Goal: Check status: Check status

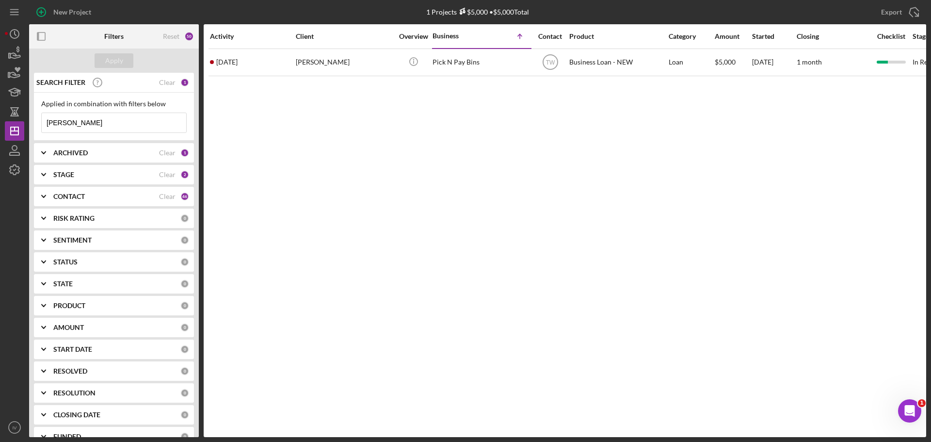
drag, startPoint x: 72, startPoint y: 123, endPoint x: 25, endPoint y: 118, distance: 46.8
click at [26, 118] on div "New Project 1 Projects $5,000 • $5,000 Total [PERSON_NAME] Export Icon/Export F…" at bounding box center [465, 218] width 921 height 437
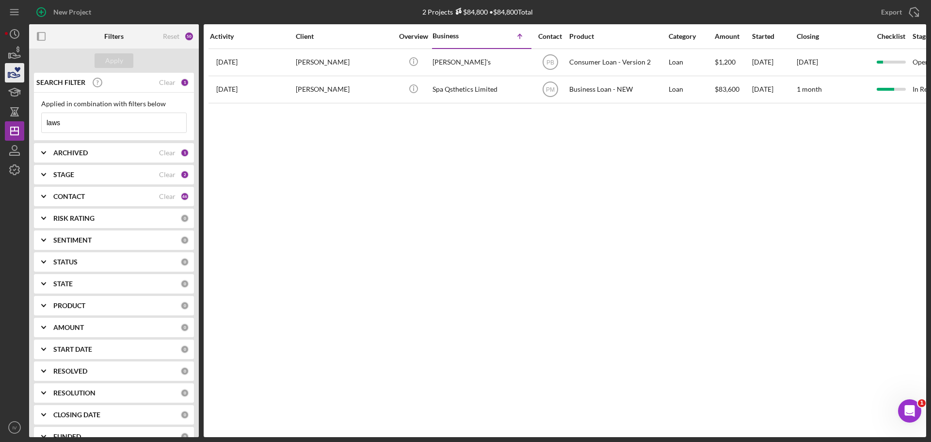
type input "laws"
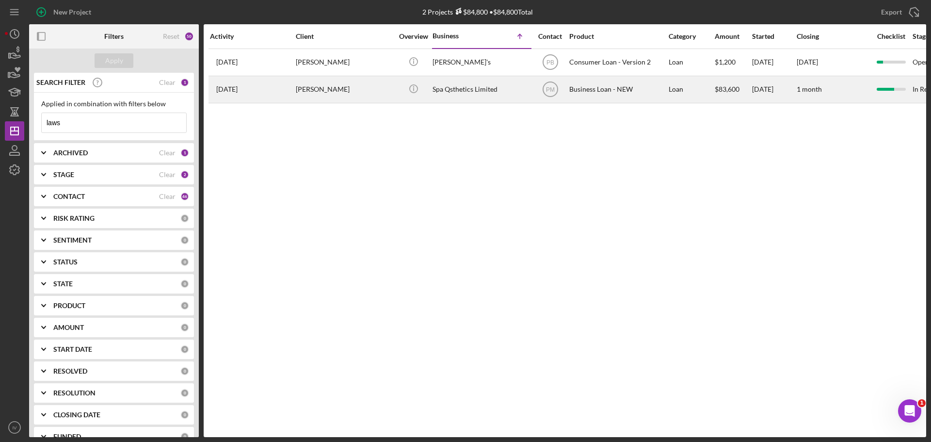
click at [310, 86] on div "[PERSON_NAME]" at bounding box center [344, 90] width 97 height 26
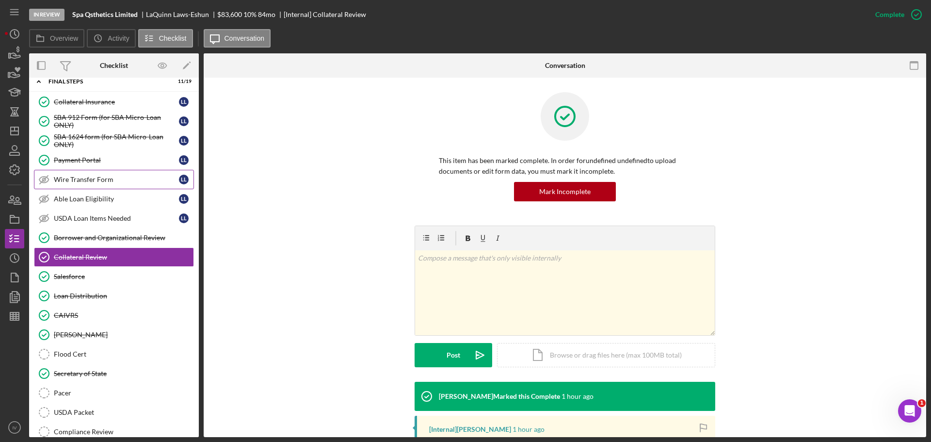
scroll to position [0, 0]
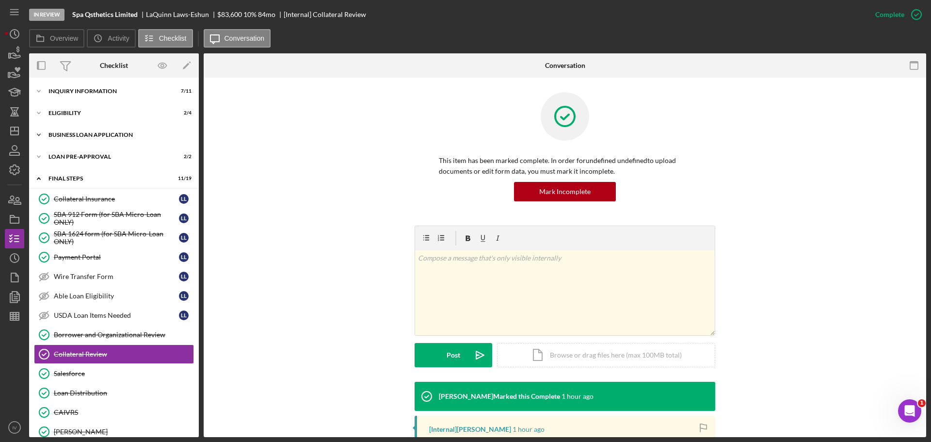
click at [78, 131] on div "Icon/Expander BUSINESS LOAN APPLICATION 19 / 31" at bounding box center [114, 134] width 170 height 19
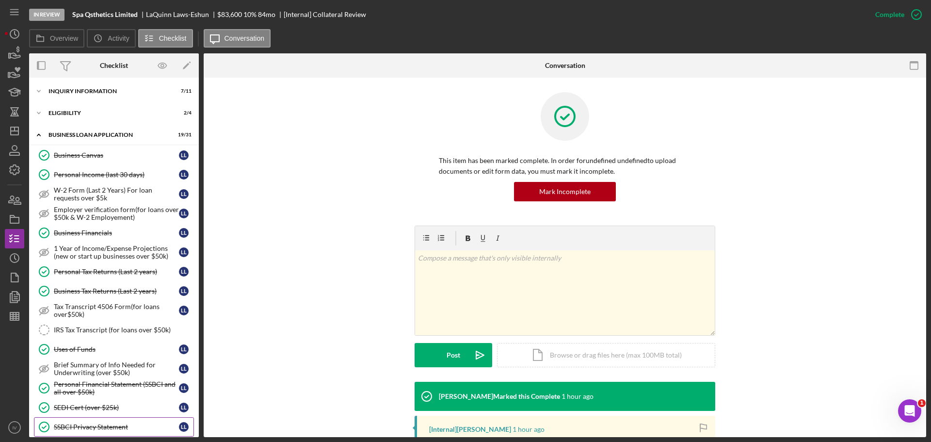
scroll to position [97, 0]
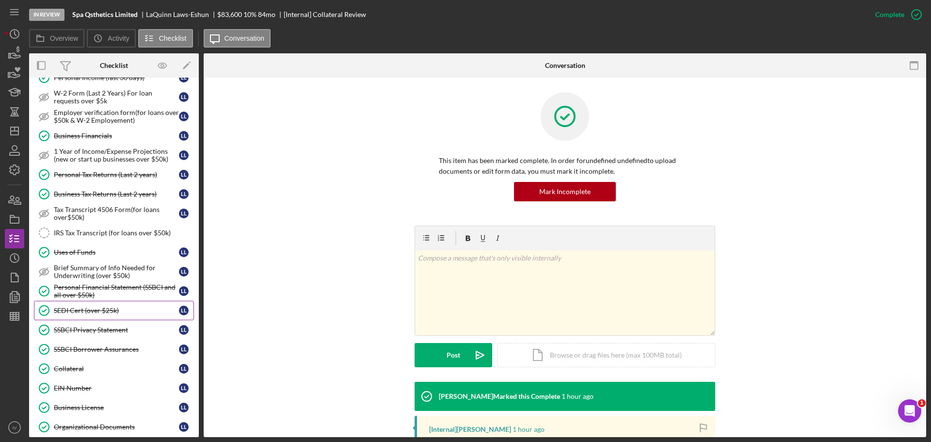
click at [83, 308] on div "SEDI Cert (over $25k)" at bounding box center [116, 310] width 125 height 8
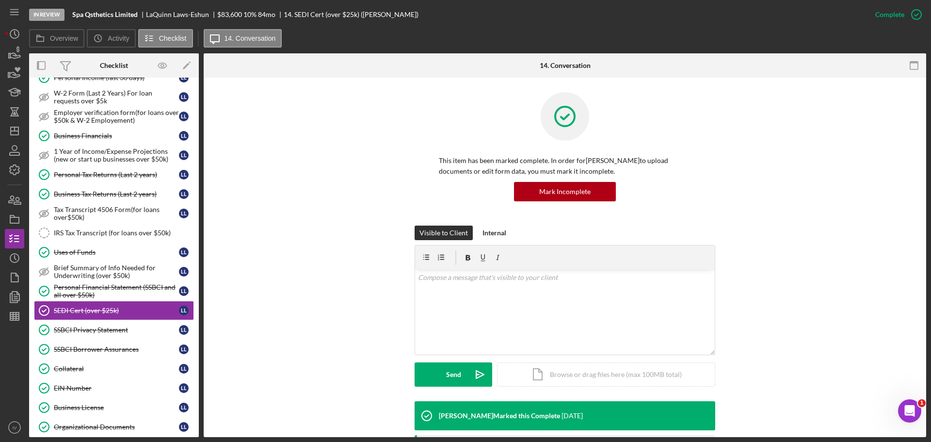
scroll to position [181, 0]
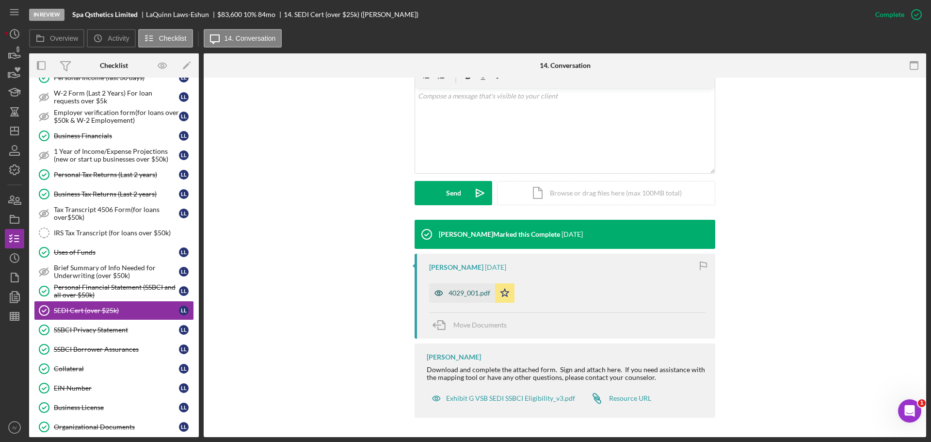
click at [460, 286] on div "4029_001.pdf" at bounding box center [462, 292] width 66 height 19
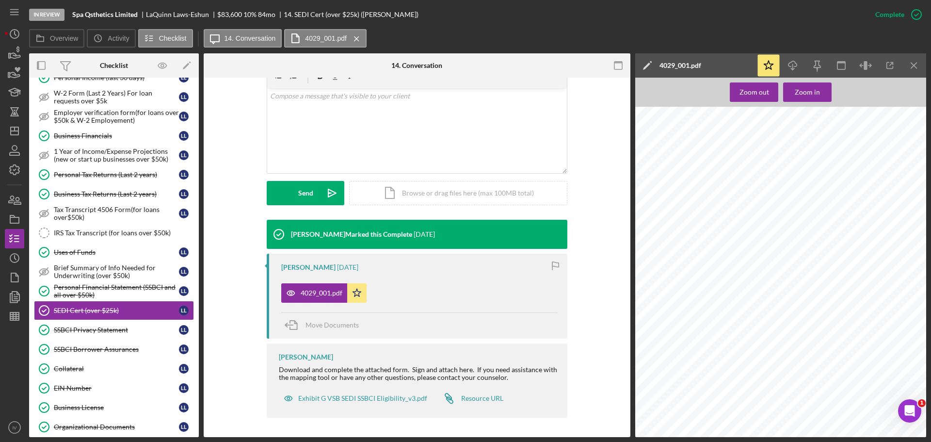
scroll to position [445, 0]
click at [121, 326] on div "SSBCI Privacy Statement" at bounding box center [116, 330] width 125 height 8
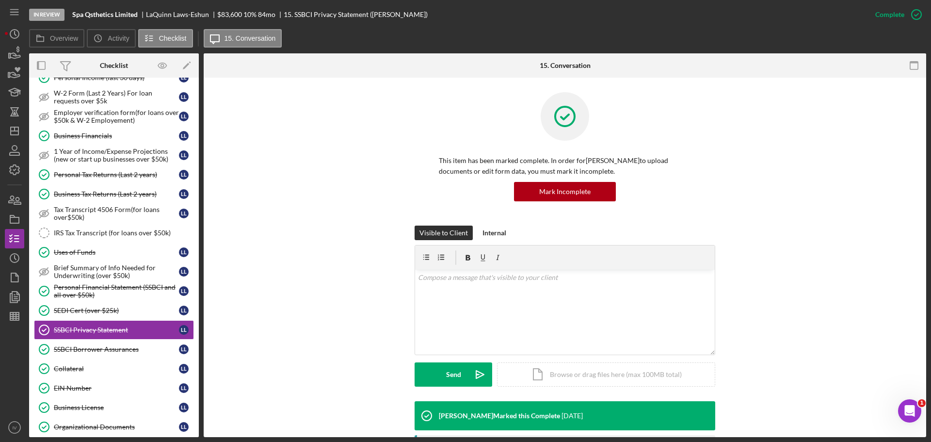
scroll to position [174, 0]
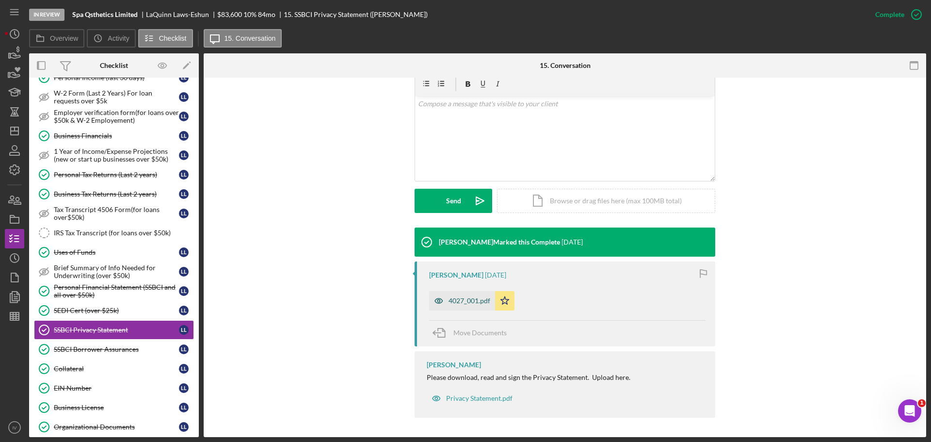
click at [454, 299] on div "4027_001.pdf" at bounding box center [469, 301] width 42 height 8
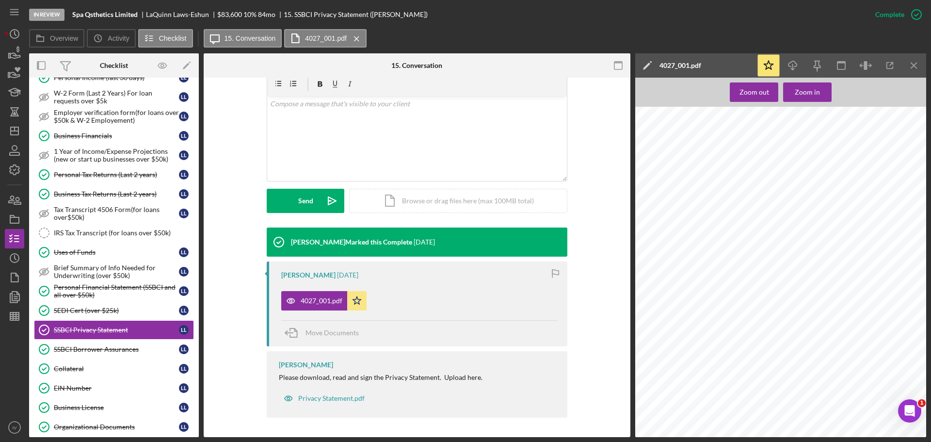
scroll to position [61, 0]
click at [76, 347] on div "SSBCI Borrower Assurances" at bounding box center [116, 349] width 125 height 8
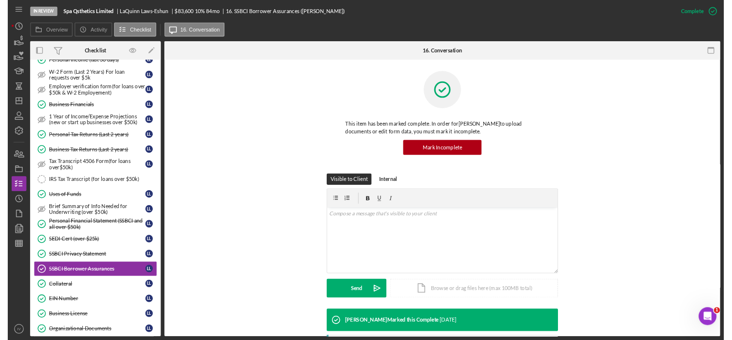
scroll to position [181, 0]
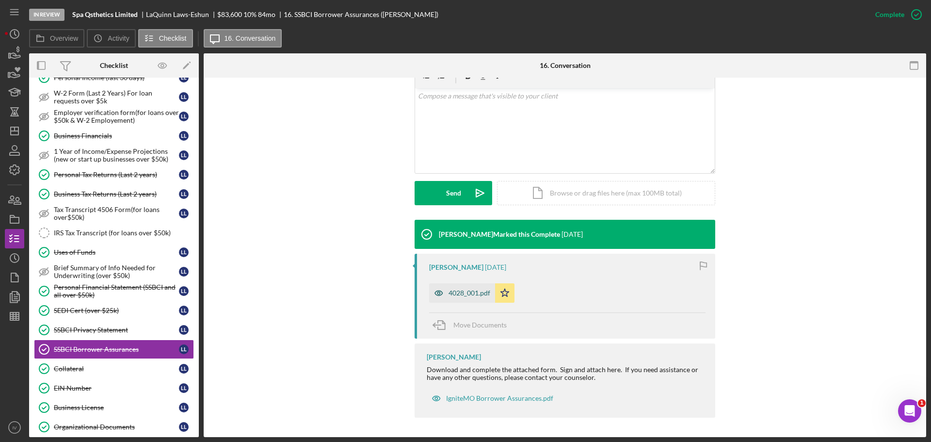
click at [471, 293] on div "4028_001.pdf" at bounding box center [469, 293] width 42 height 8
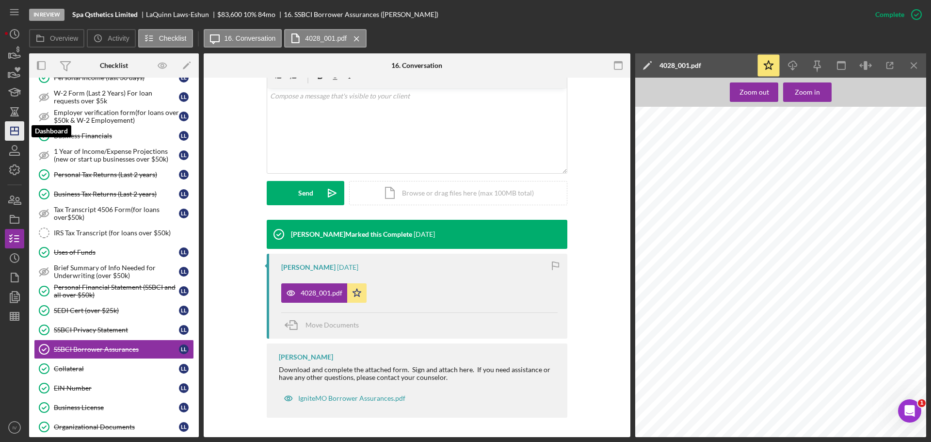
click at [20, 128] on icon "Icon/Dashboard" at bounding box center [14, 131] width 24 height 24
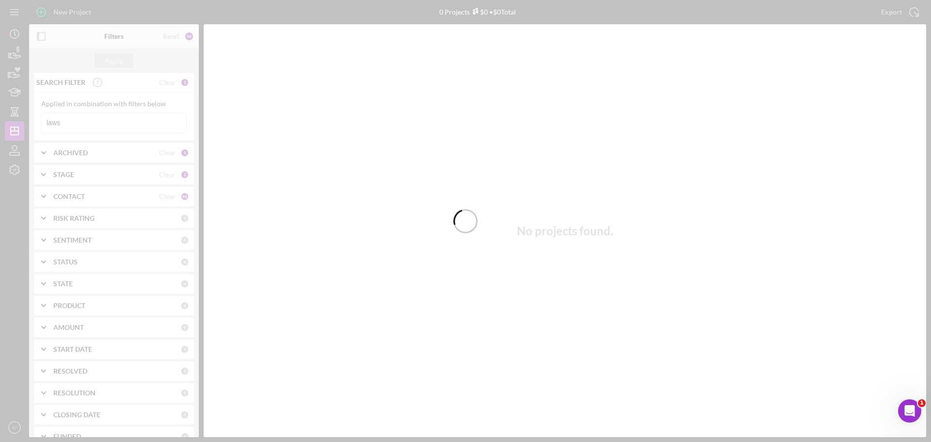
click at [66, 121] on div at bounding box center [465, 221] width 931 height 442
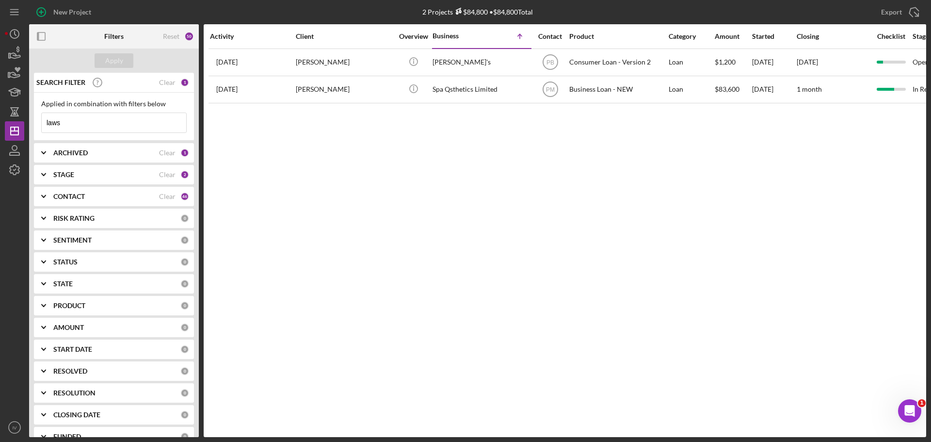
drag, startPoint x: 71, startPoint y: 123, endPoint x: 35, endPoint y: 118, distance: 36.1
click at [35, 118] on div "Applied in combination with filters below laws Icon/Menu Close" at bounding box center [114, 117] width 160 height 48
type input "[PERSON_NAME]"
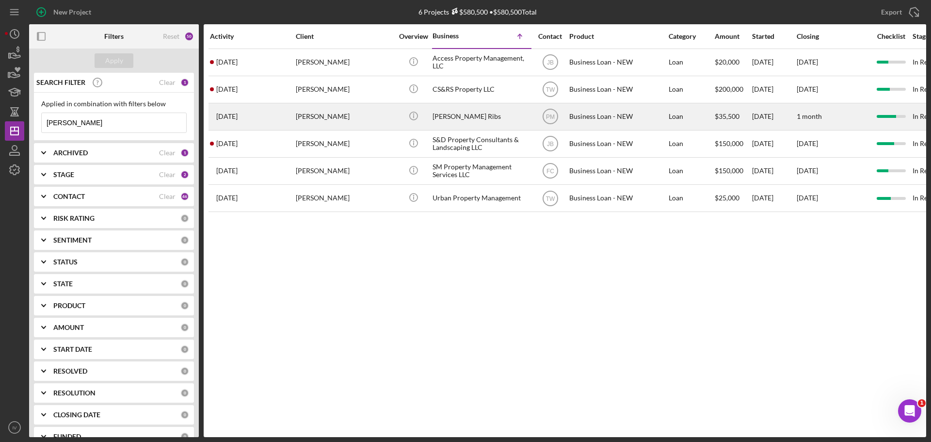
click at [322, 118] on div "[PERSON_NAME]" at bounding box center [344, 117] width 97 height 26
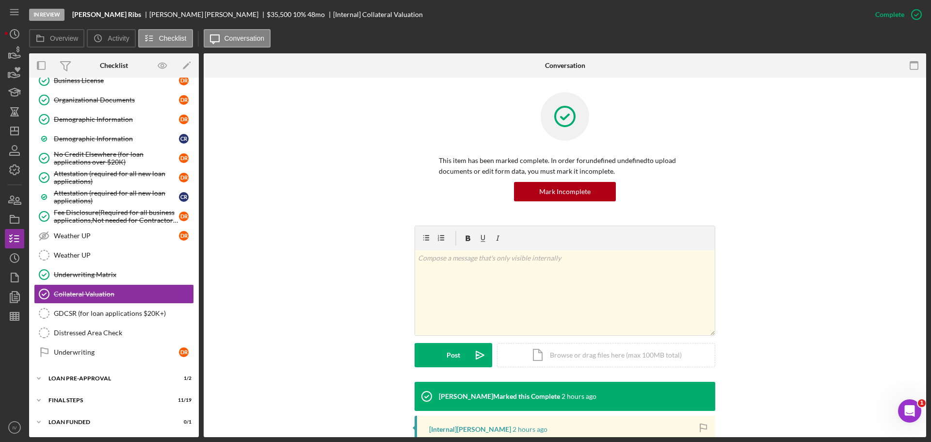
scroll to position [601, 0]
